Goal: Register for event/course

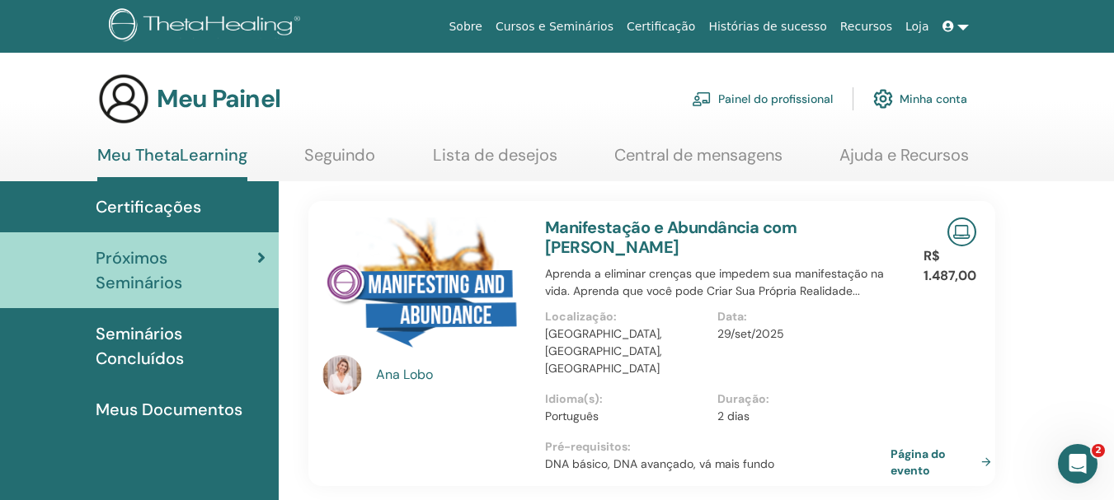
click at [191, 194] on link "Certificações" at bounding box center [139, 206] width 279 height 51
click at [192, 206] on font "Certificações" at bounding box center [149, 206] width 106 height 21
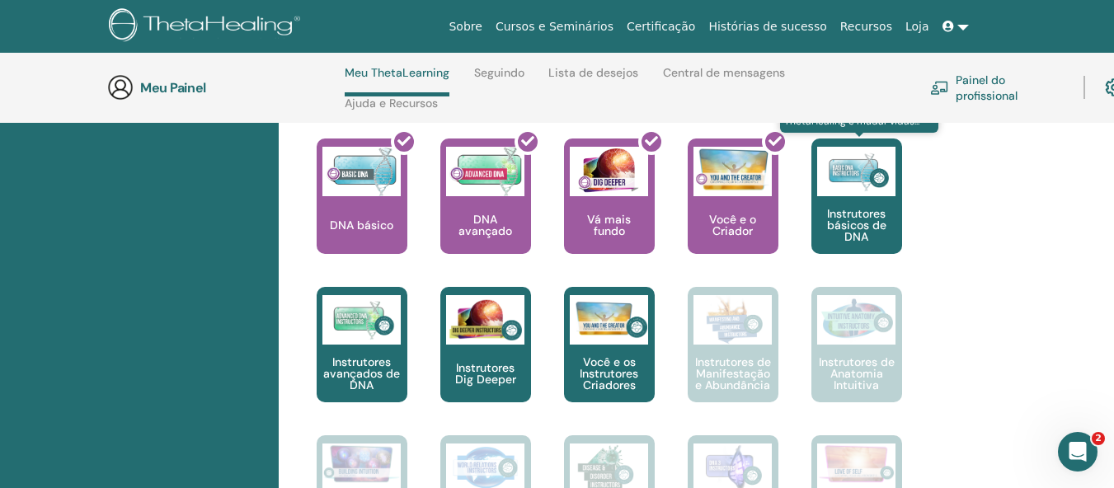
scroll to position [729, 0]
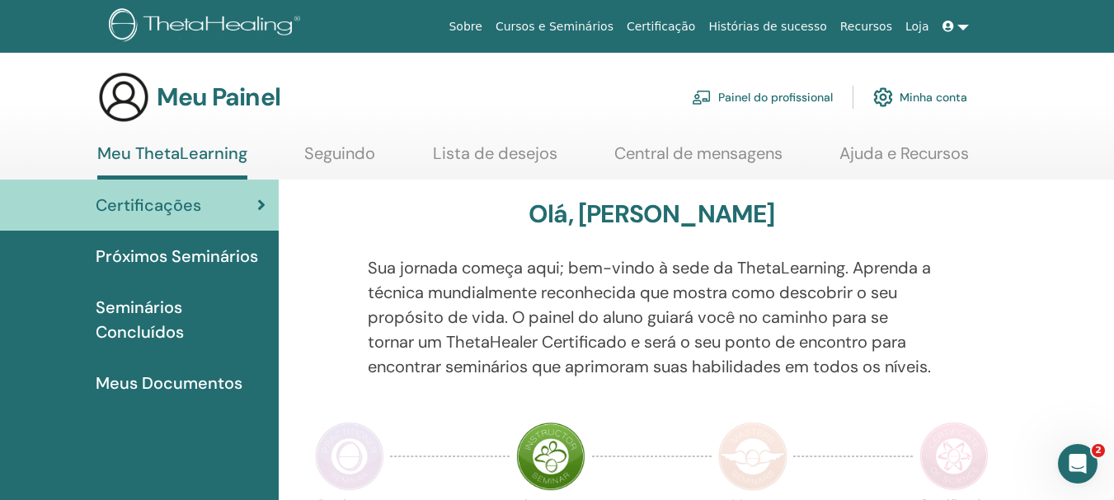
click at [203, 378] on font "Meus Documentos" at bounding box center [169, 383] width 147 height 21
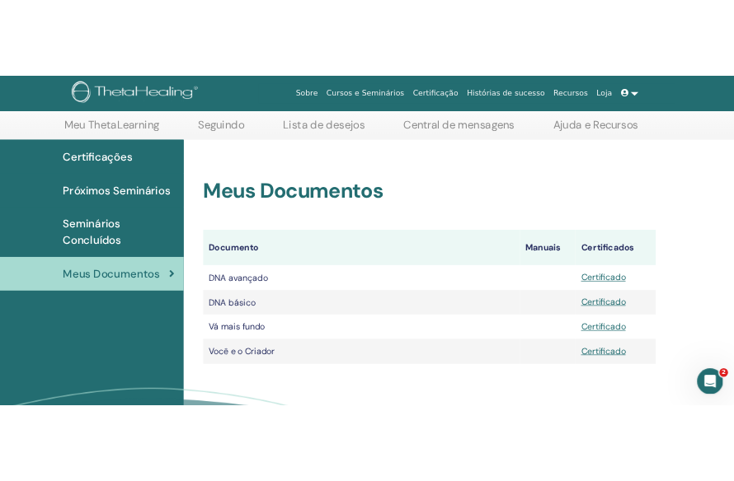
scroll to position [81, 0]
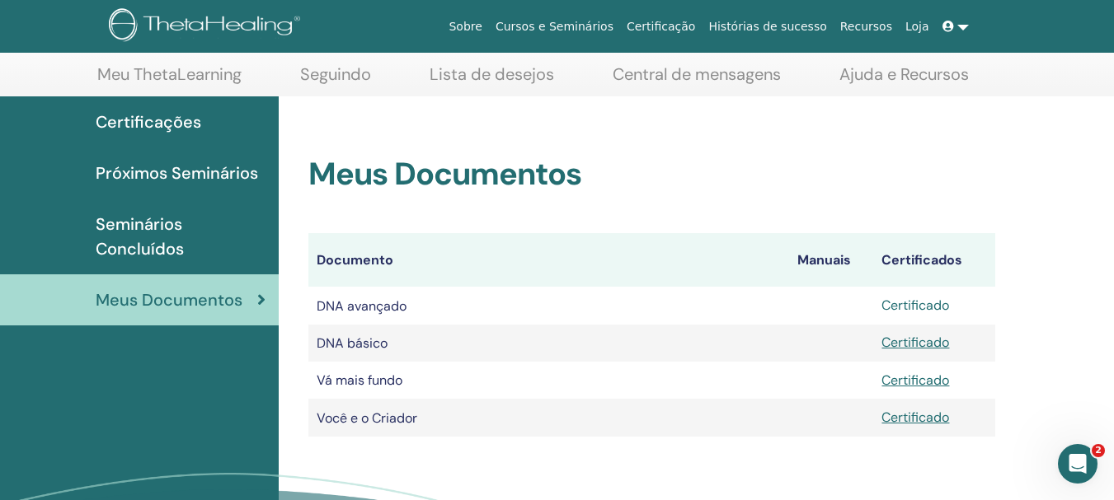
click at [918, 306] on font "Certificado" at bounding box center [915, 305] width 68 height 17
click at [920, 344] on font "Certificado" at bounding box center [915, 342] width 68 height 17
click at [920, 380] on font "Certificado" at bounding box center [915, 380] width 68 height 17
click at [921, 420] on font "Certificado" at bounding box center [915, 417] width 68 height 17
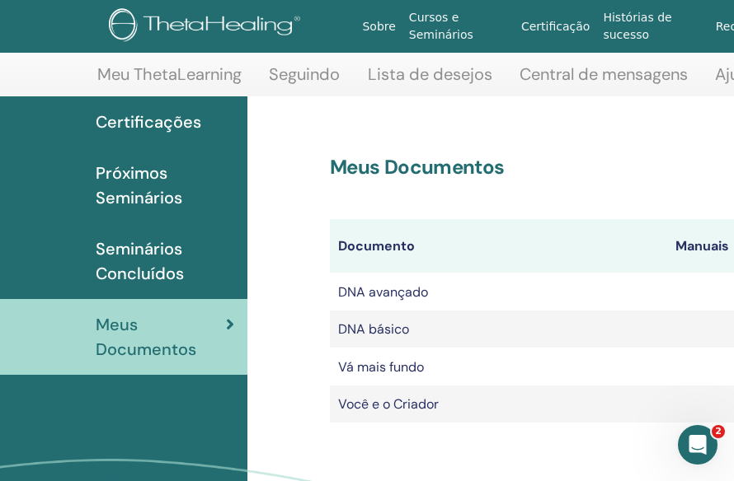
click at [216, 73] on font "Meu ThetaLearning" at bounding box center [169, 73] width 144 height 21
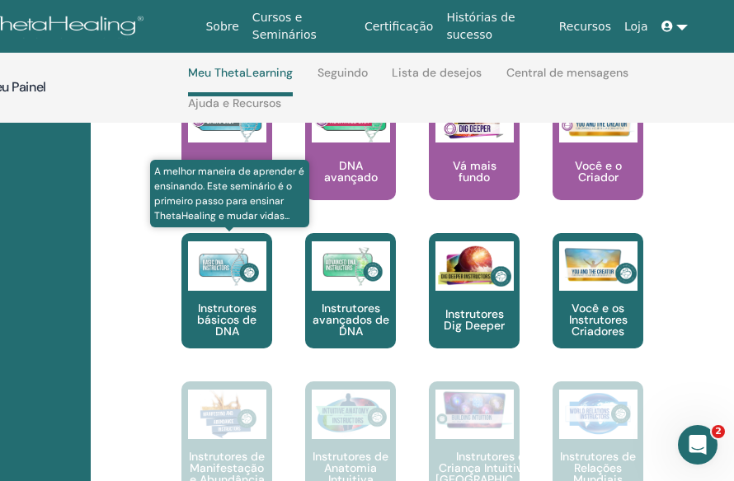
scroll to position [729, 157]
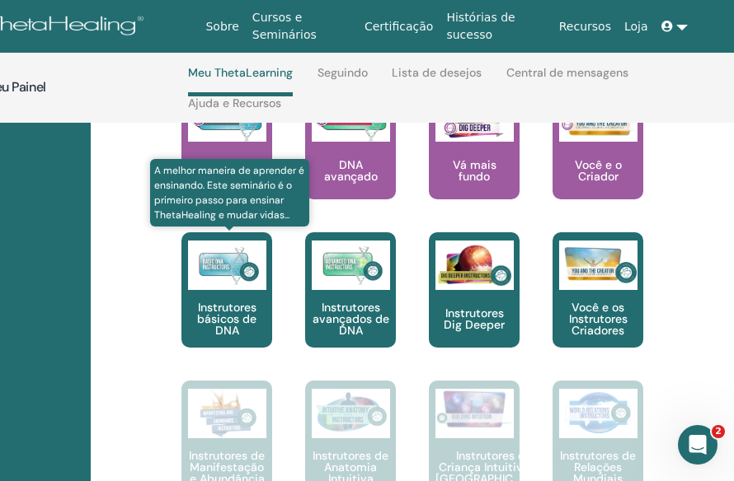
click at [239, 290] on img at bounding box center [227, 265] width 78 height 49
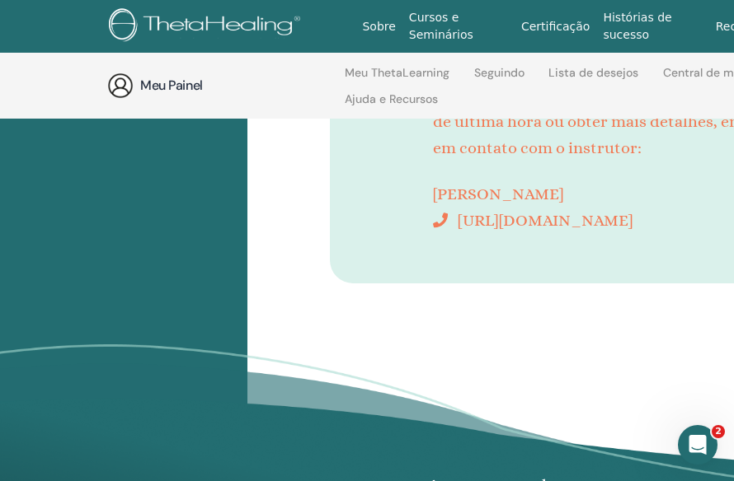
scroll to position [312, 0]
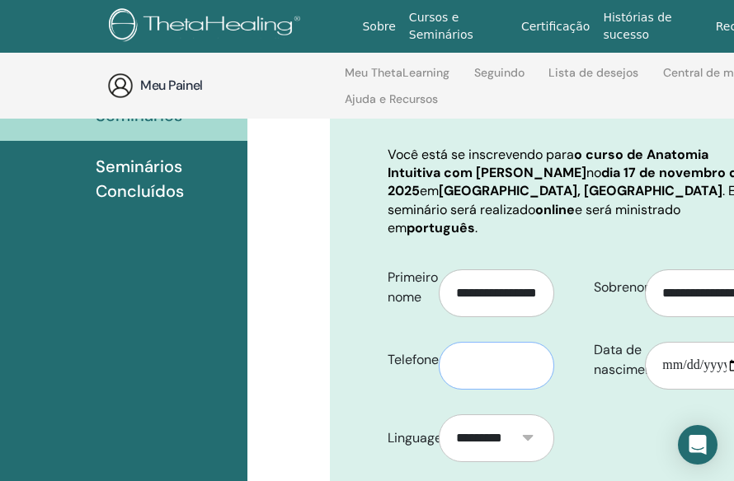
click at [472, 343] on input "text" at bounding box center [496, 366] width 115 height 48
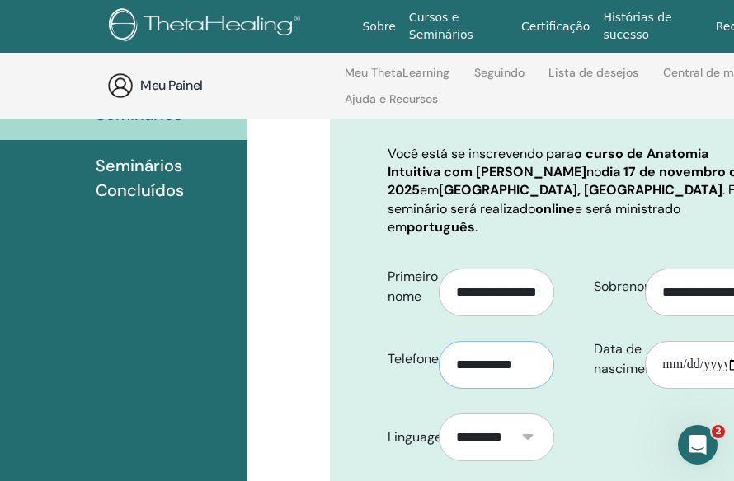
scroll to position [0, 2]
type input "**********"
click at [677, 344] on input "Data de nascimento" at bounding box center [702, 365] width 115 height 48
type input "**********"
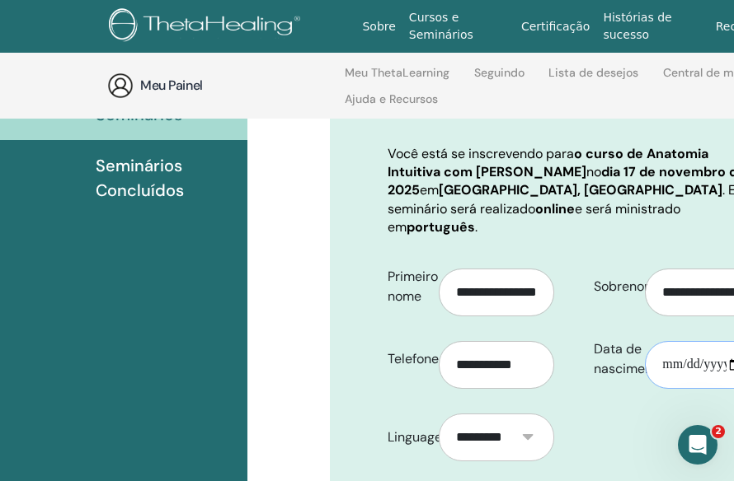
type input "**********"
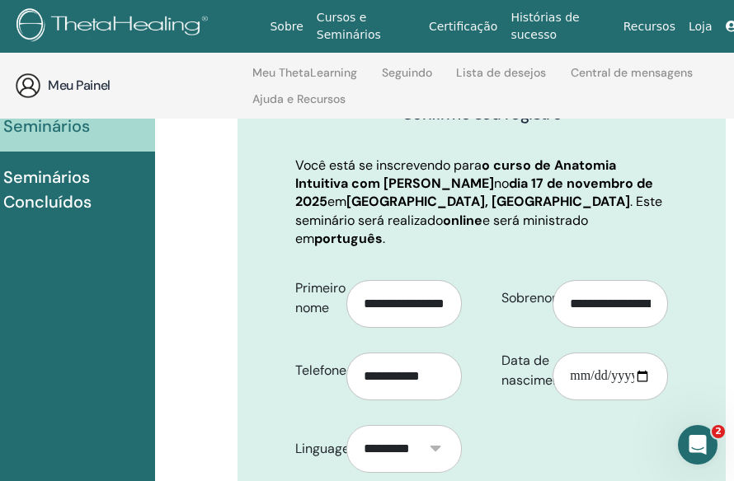
scroll to position [218, 130]
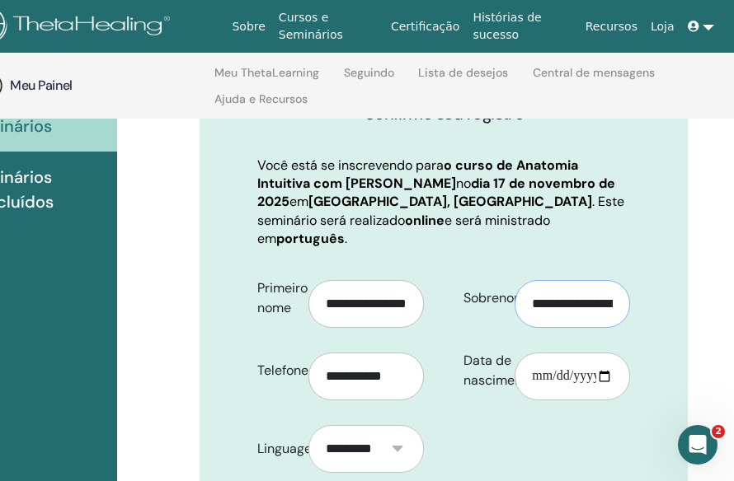
click at [594, 285] on input "**********" at bounding box center [571, 304] width 115 height 48
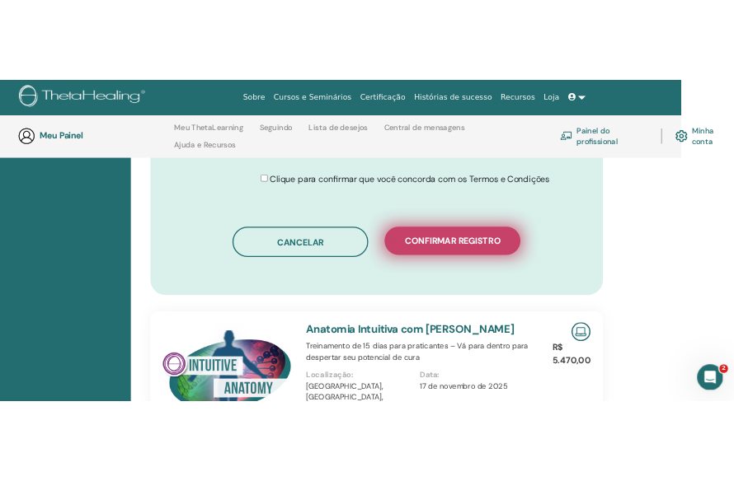
scroll to position [1043, 80]
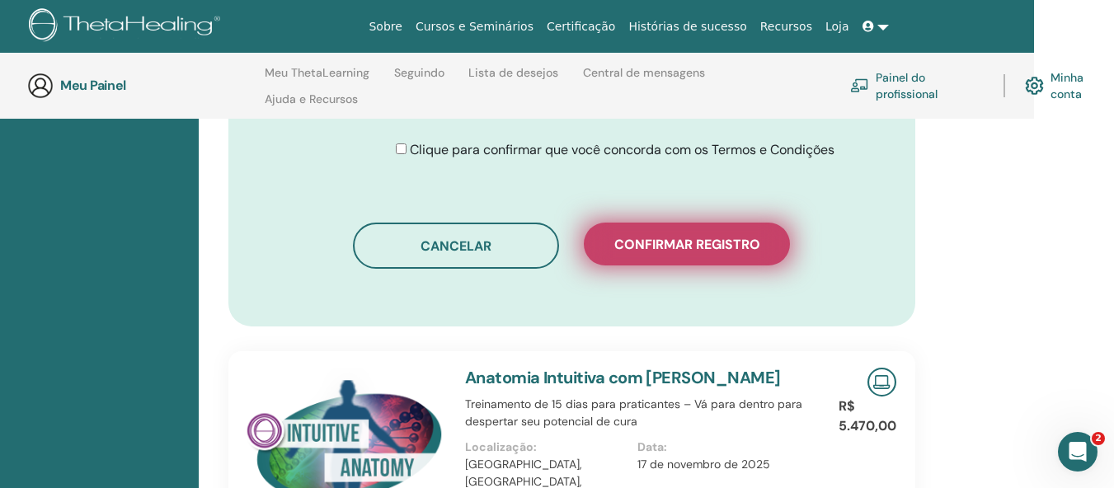
click at [678, 236] on font "Confirmar registro" at bounding box center [687, 244] width 146 height 17
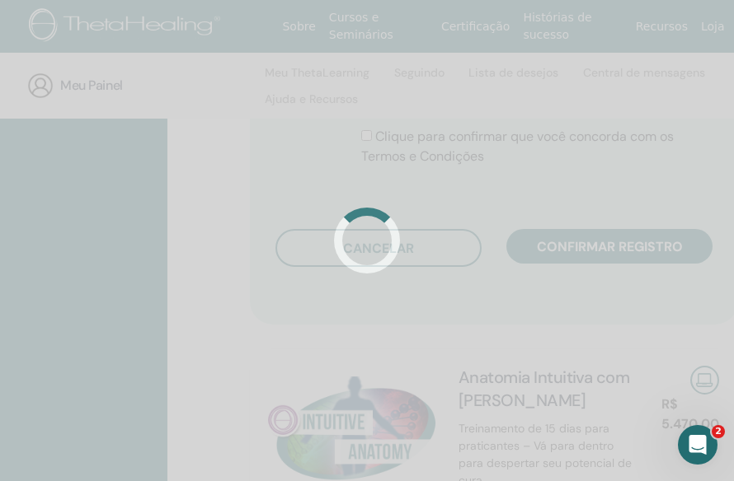
scroll to position [3287, 0]
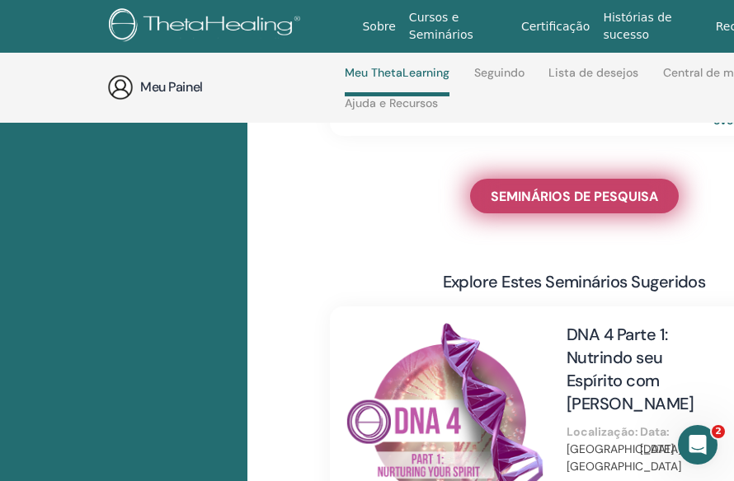
scroll to position [978, 0]
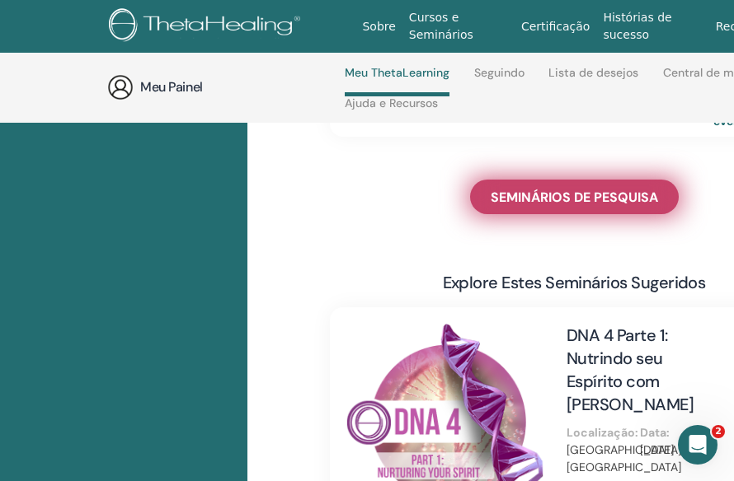
click at [547, 189] on font "SEMINÁRIOS DE PESQUISA" at bounding box center [573, 197] width 167 height 17
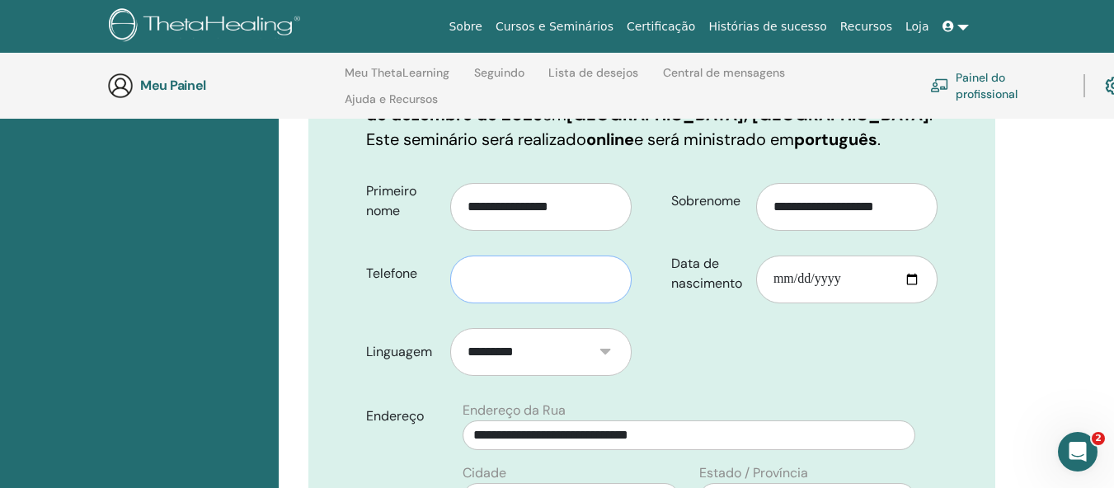
click at [492, 298] on input "text" at bounding box center [540, 280] width 181 height 48
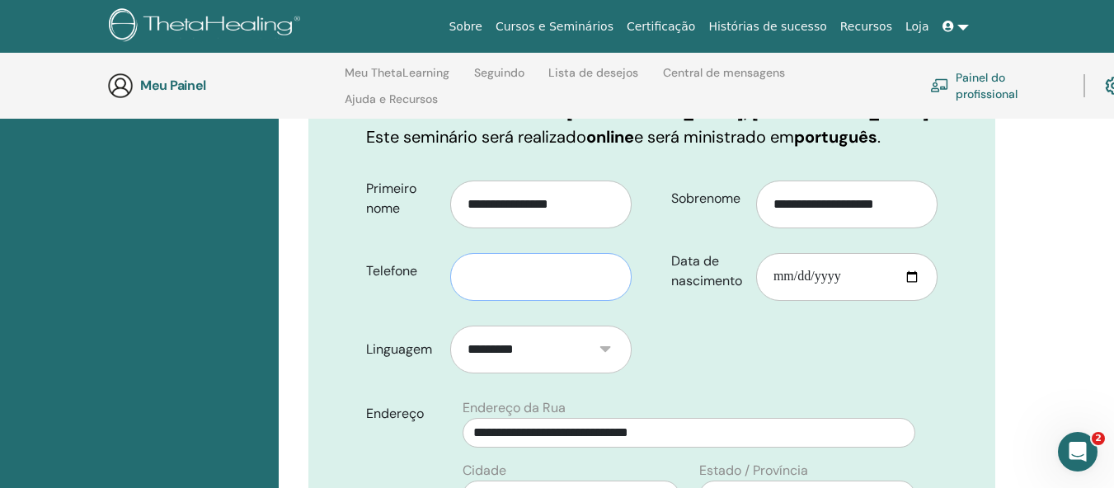
scroll to position [489, 0]
type input "**********"
click at [733, 275] on input "Data de nascimento" at bounding box center [846, 276] width 181 height 48
type input "**********"
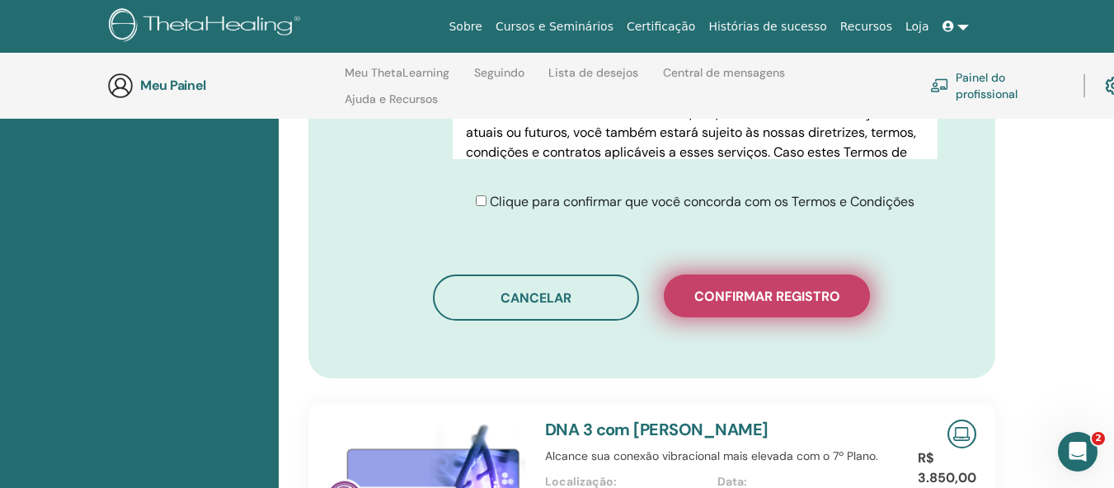
scroll to position [1148, 0]
click at [733, 297] on font "Confirmar registro" at bounding box center [767, 295] width 146 height 17
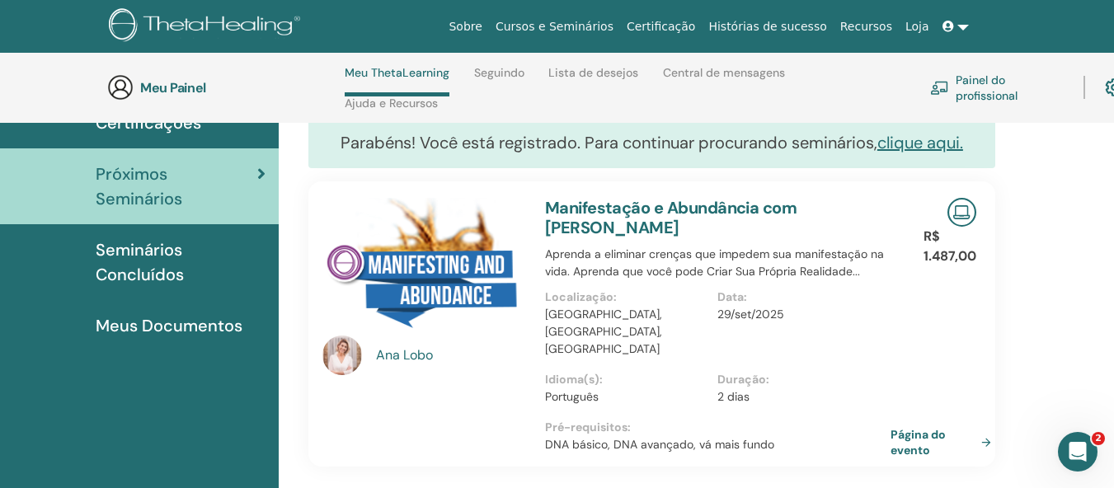
scroll to position [153, 0]
click at [922, 146] on font "clique aqui." at bounding box center [920, 143] width 86 height 21
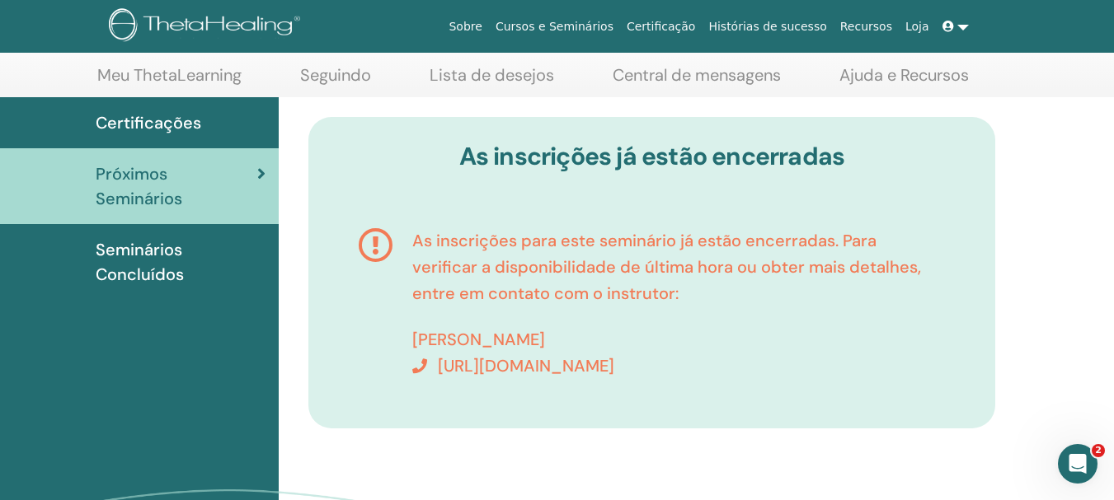
scroll to position [81, 0]
click at [214, 77] on font "Meu ThetaLearning" at bounding box center [169, 73] width 144 height 21
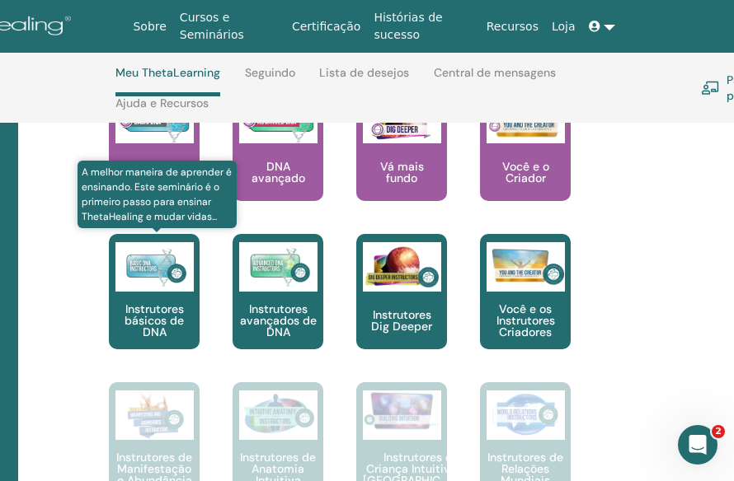
scroll to position [728, 229]
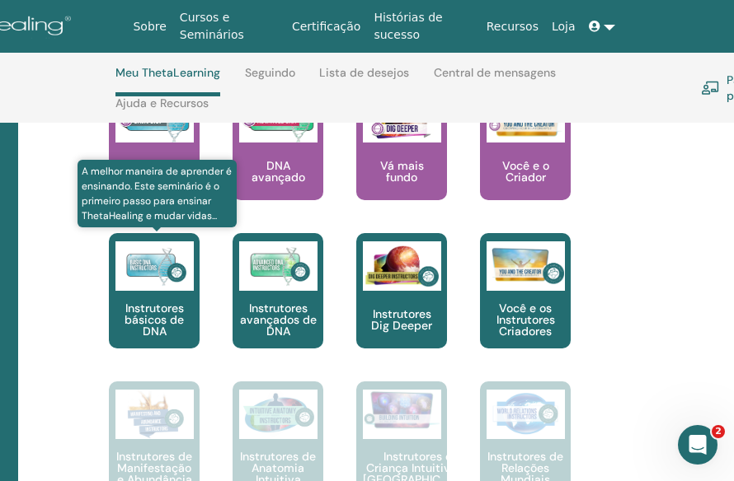
click at [146, 289] on img at bounding box center [154, 266] width 78 height 49
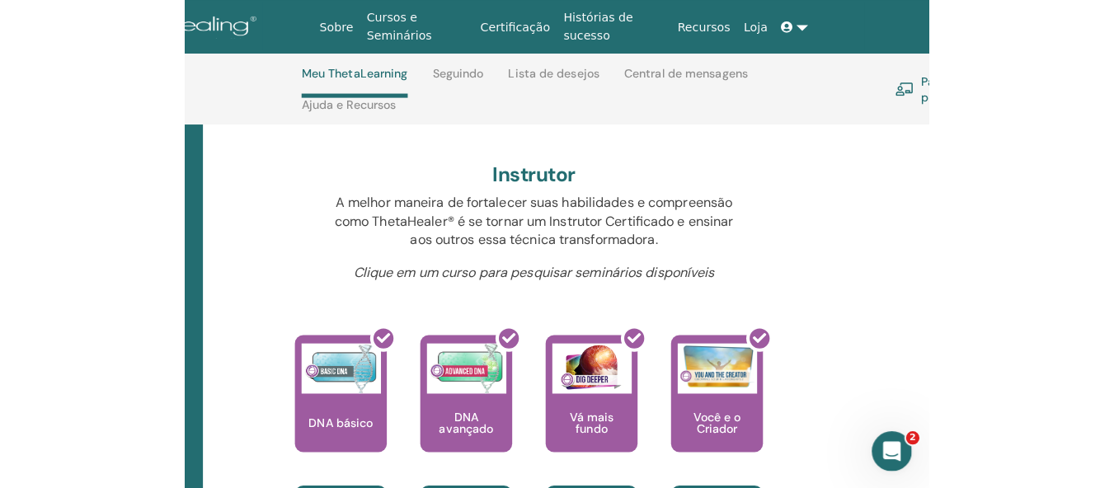
scroll to position [482, 80]
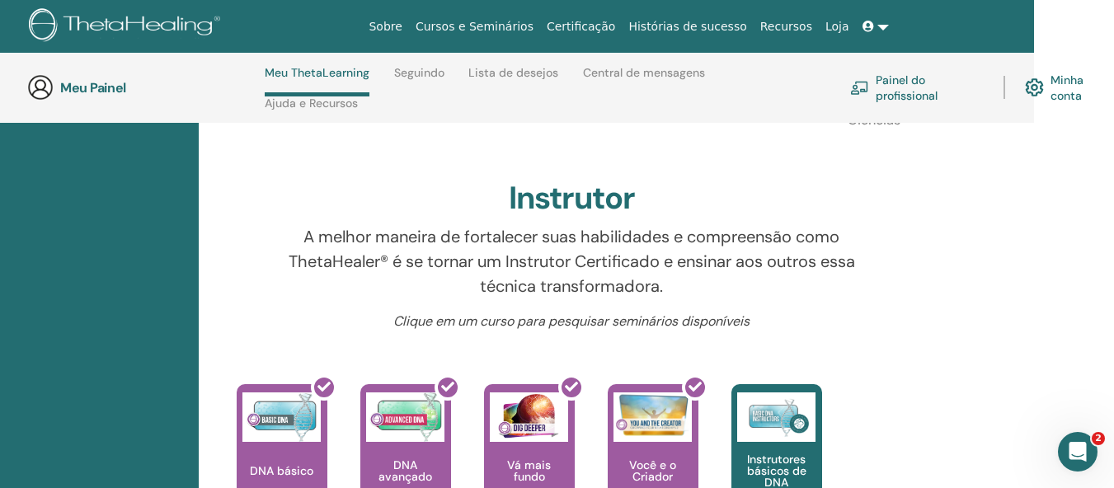
click at [498, 28] on font "Cursos e Seminários" at bounding box center [474, 26] width 118 height 13
click at [504, 28] on font "Cursos e Seminários" at bounding box center [474, 26] width 118 height 13
click at [506, 27] on font "Cursos e Seminários" at bounding box center [474, 26] width 118 height 13
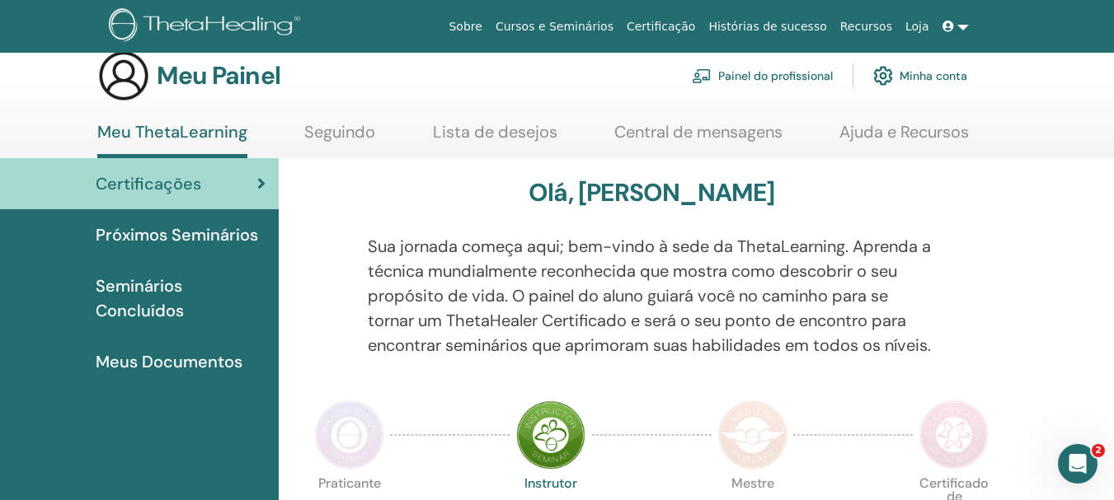
scroll to position [0, 0]
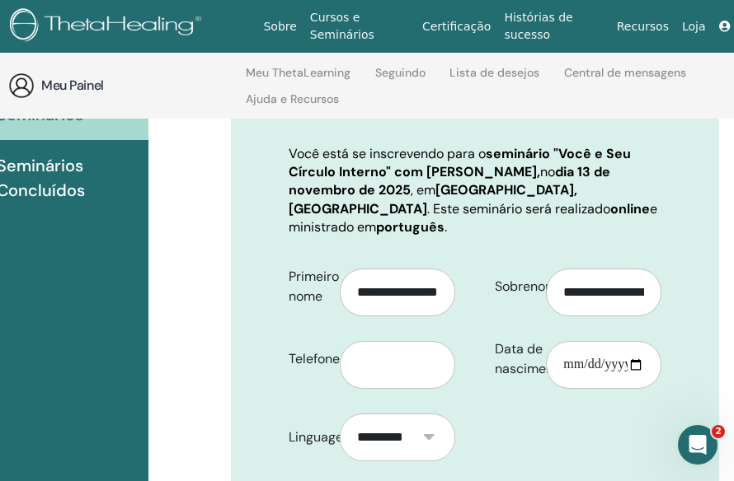
scroll to position [230, 120]
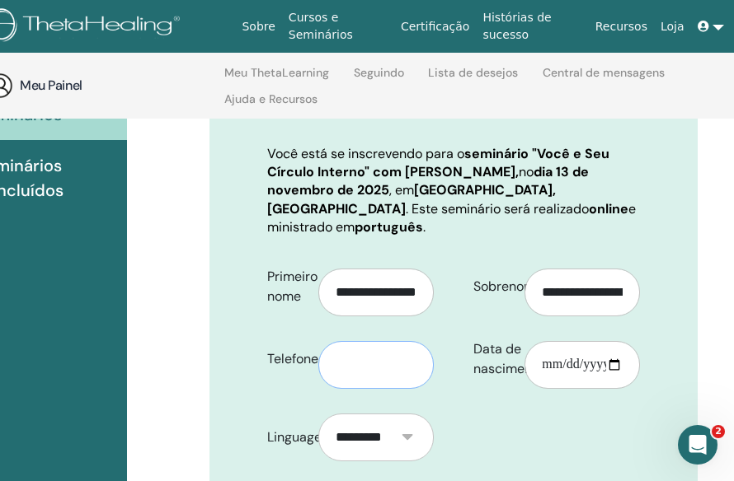
click at [334, 342] on input "text" at bounding box center [375, 365] width 115 height 48
type input "**********"
click at [547, 346] on input "Data de nascimento" at bounding box center [581, 365] width 115 height 48
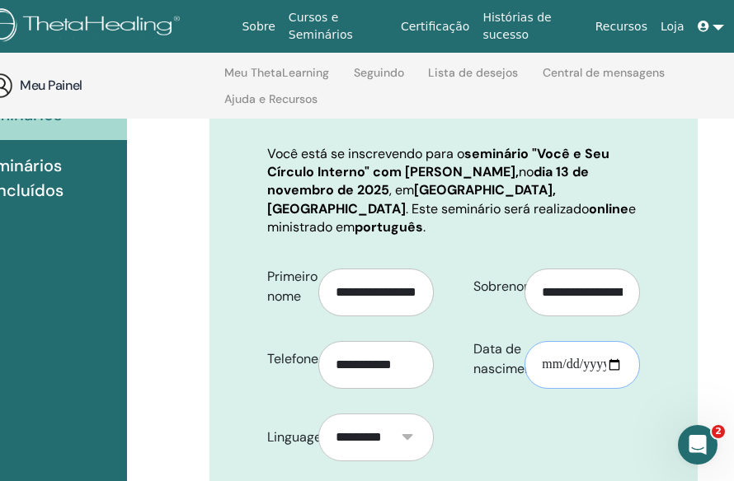
type input "**********"
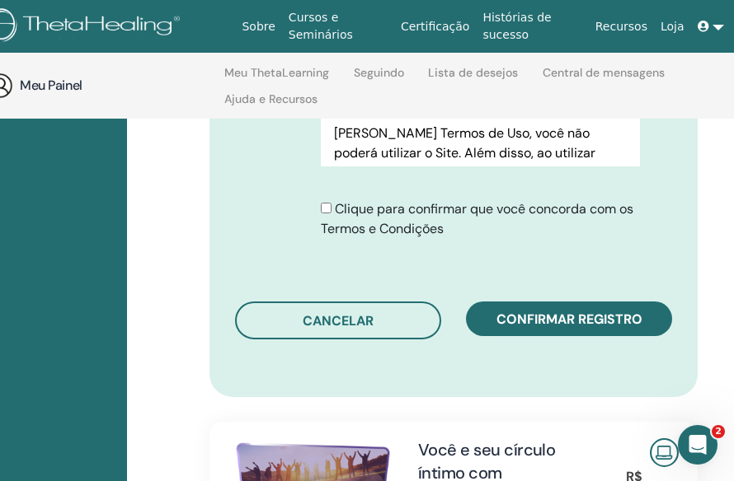
scroll to position [971, 120]
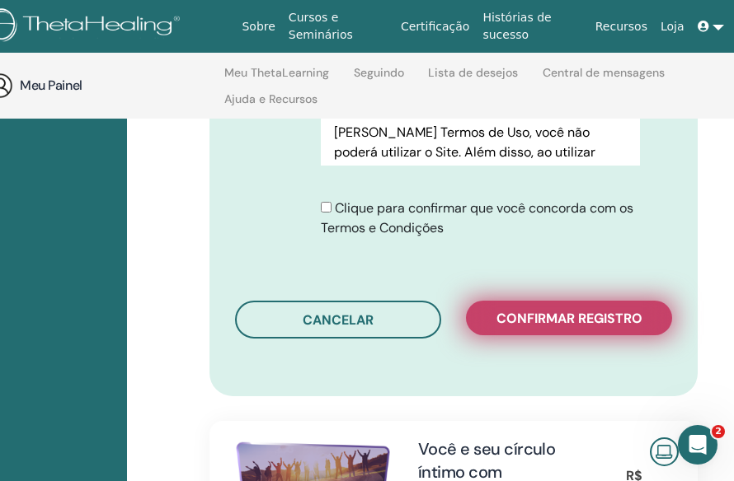
click at [570, 310] on font "Confirmar registro" at bounding box center [569, 318] width 146 height 17
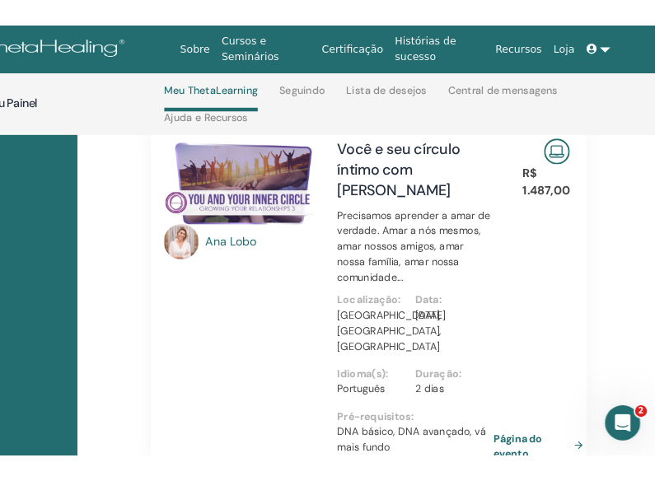
scroll to position [644, 161]
